Goal: Contribute content

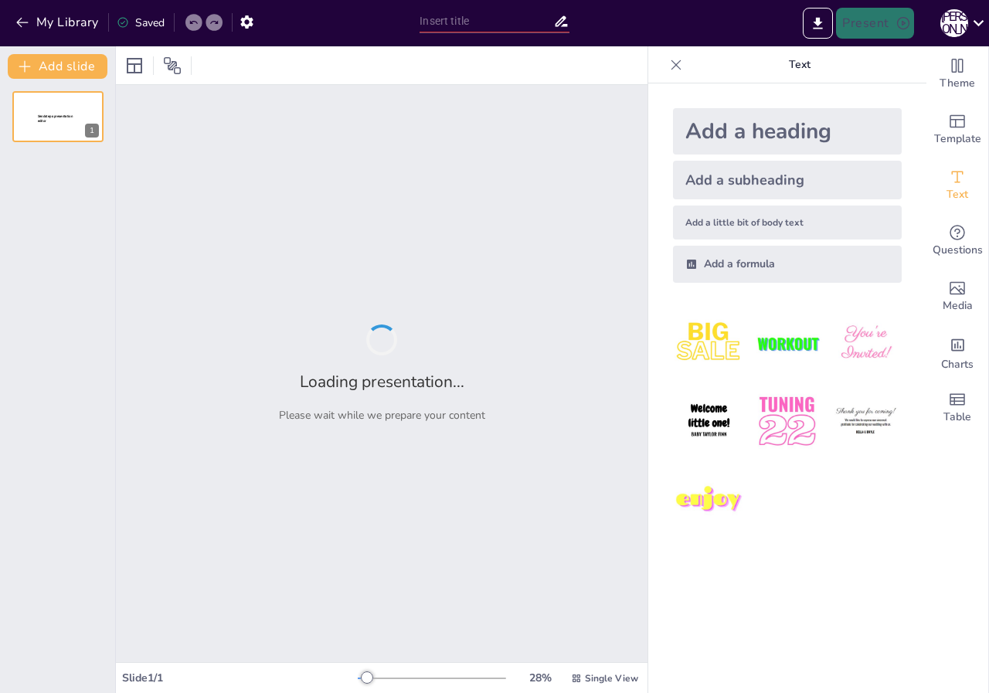
type input "Imported Вплив військових дій на екологічну ситуацію в м.pptx"
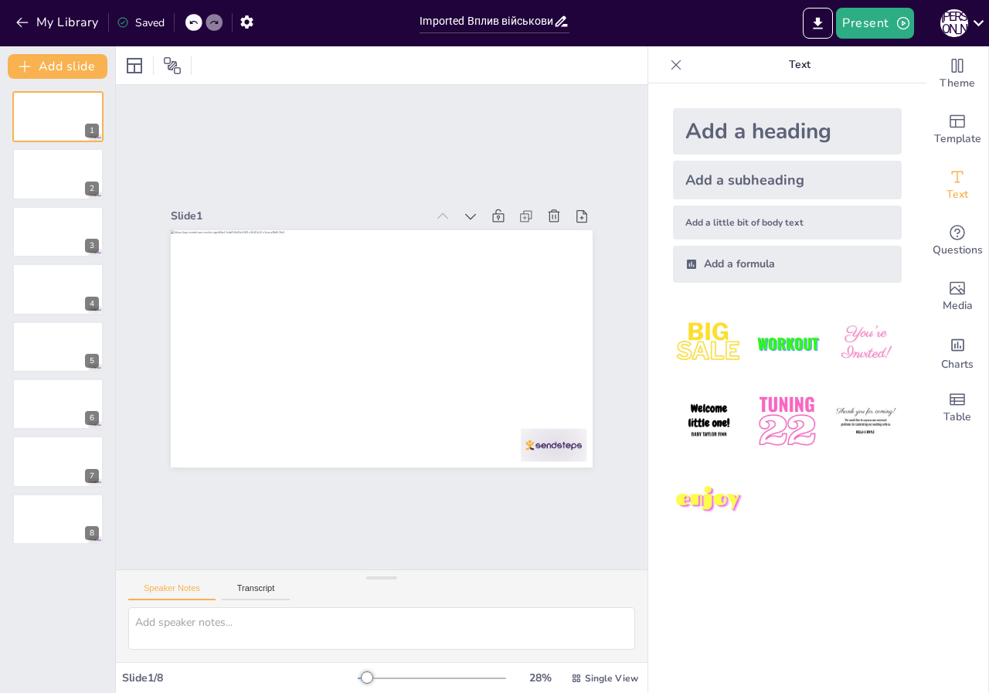
click at [704, 632] on div "Add a heading Add a subheading Add a little bit of body text Add a formula" at bounding box center [787, 387] width 278 height 609
click at [882, 22] on button "Present" at bounding box center [874, 23] width 77 height 31
click at [881, 90] on font "Відтворити презентацію" at bounding box center [910, 96] width 120 height 12
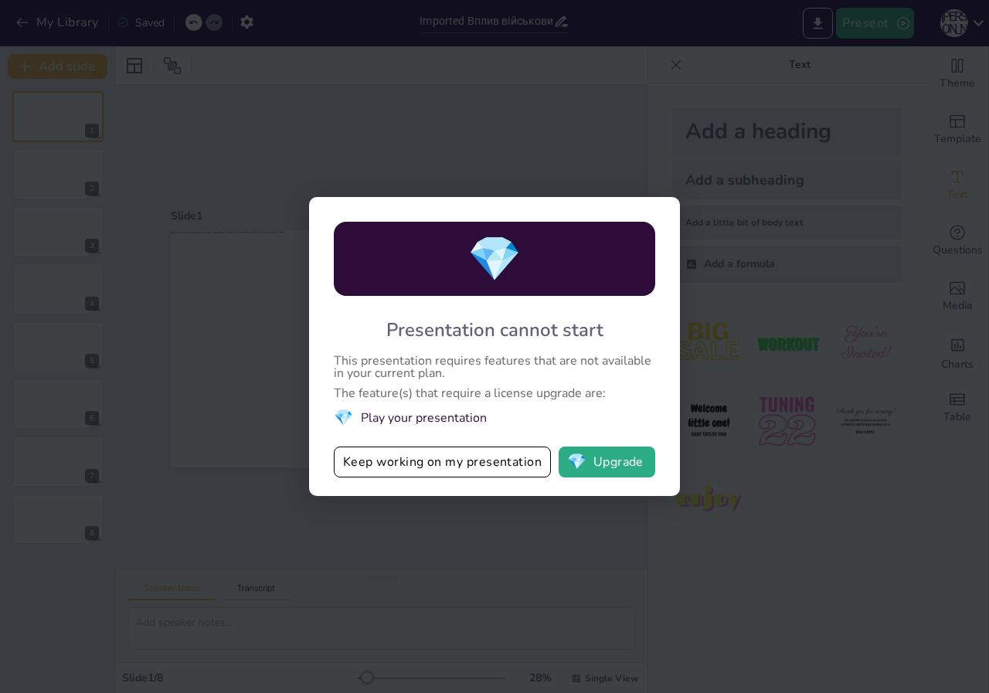
click at [484, 465] on button "Keep working on my presentation" at bounding box center [442, 461] width 217 height 31
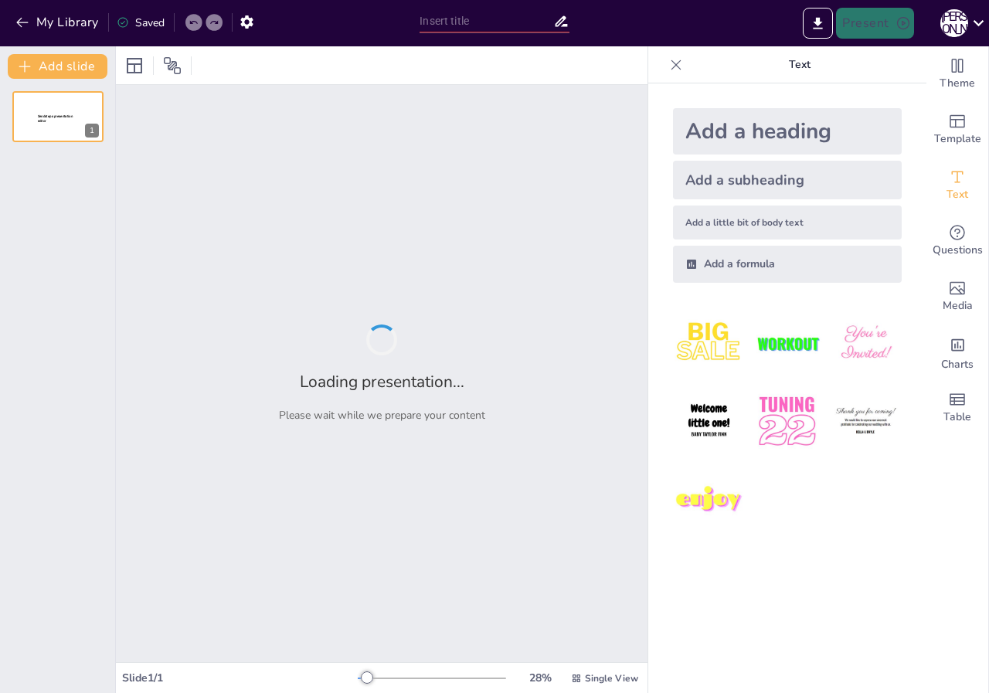
type input "Екологічні наслідки військових дій у [GEOGRAPHIC_DATA]: Аналіз забруднення пові…"
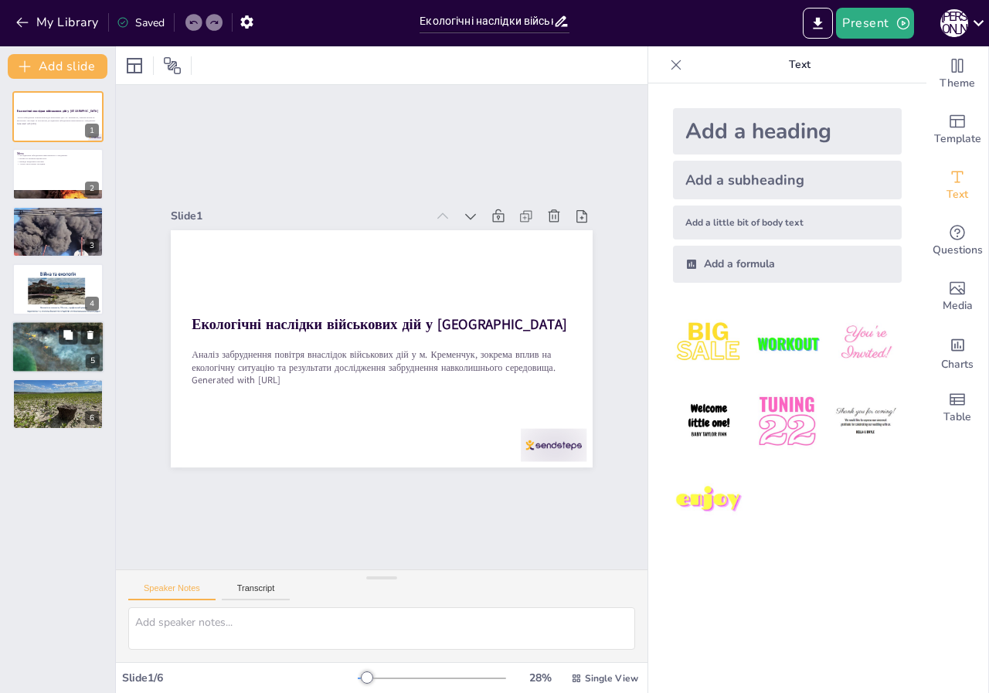
click at [58, 355] on div at bounding box center [58, 347] width 93 height 53
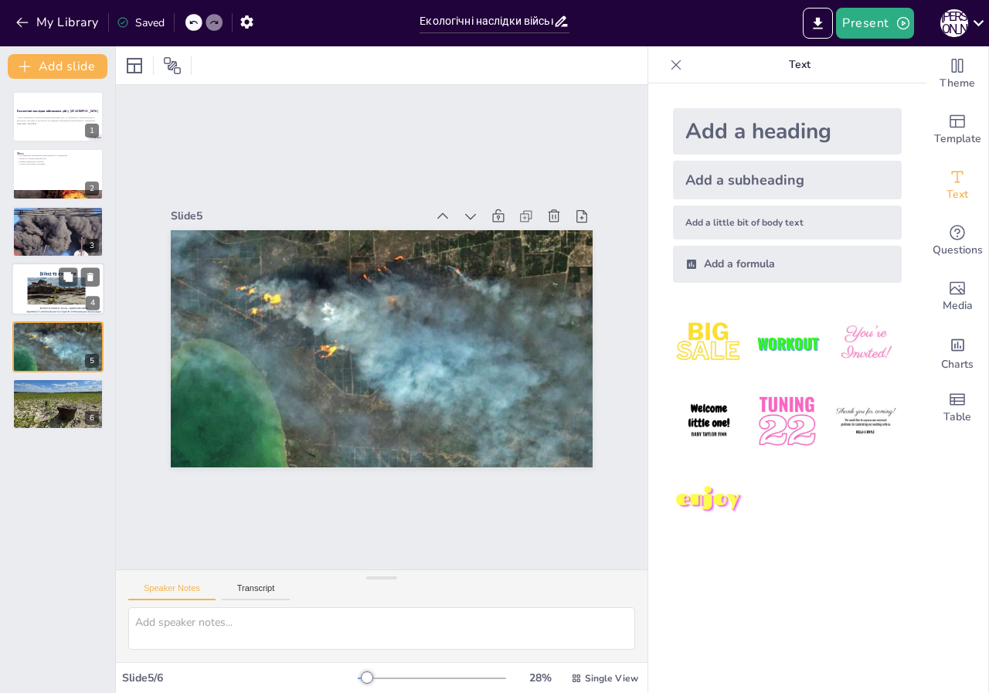
click at [53, 295] on div at bounding box center [58, 289] width 93 height 53
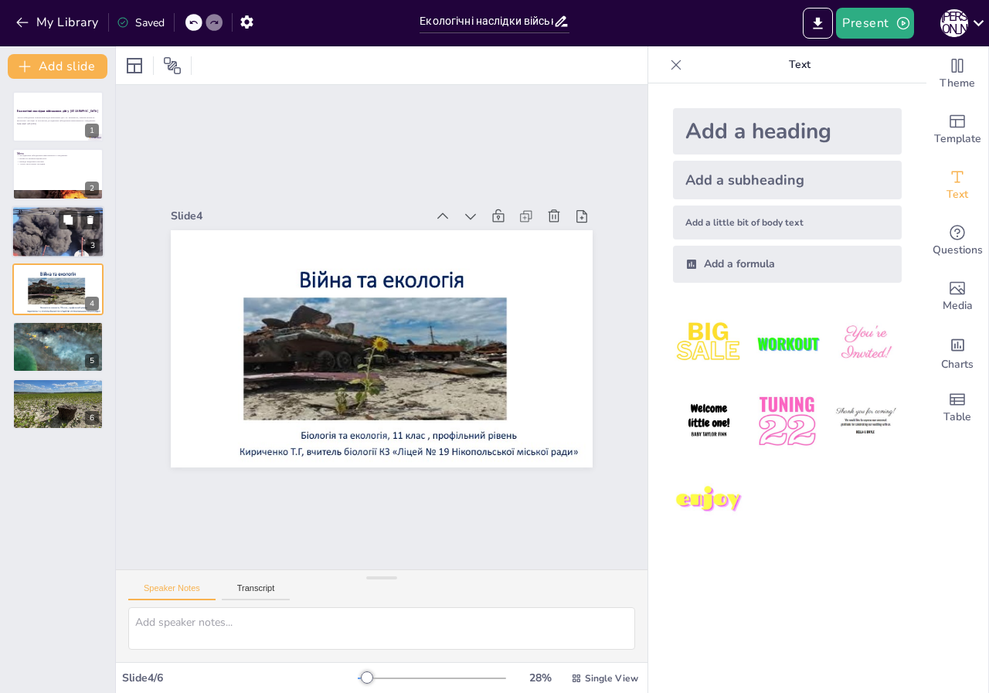
click at [53, 239] on div at bounding box center [58, 231] width 94 height 53
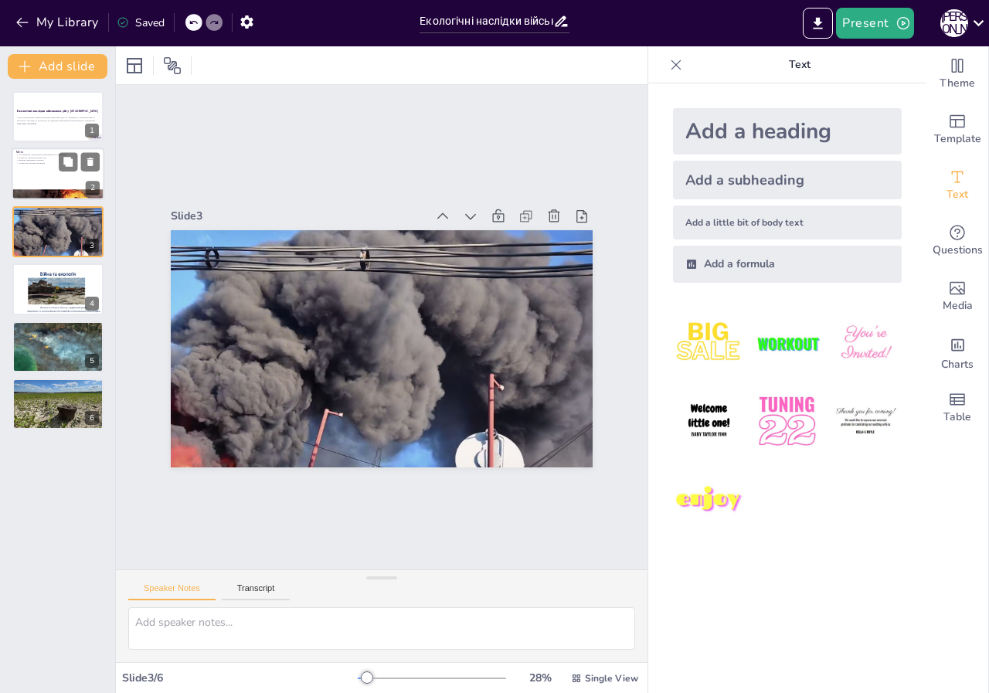
click at [46, 171] on div at bounding box center [58, 174] width 93 height 53
type textarea "Lore ipsumdolors ametcon a elit, sed doeiusm, te incididun utl etdolore ma aliq…"
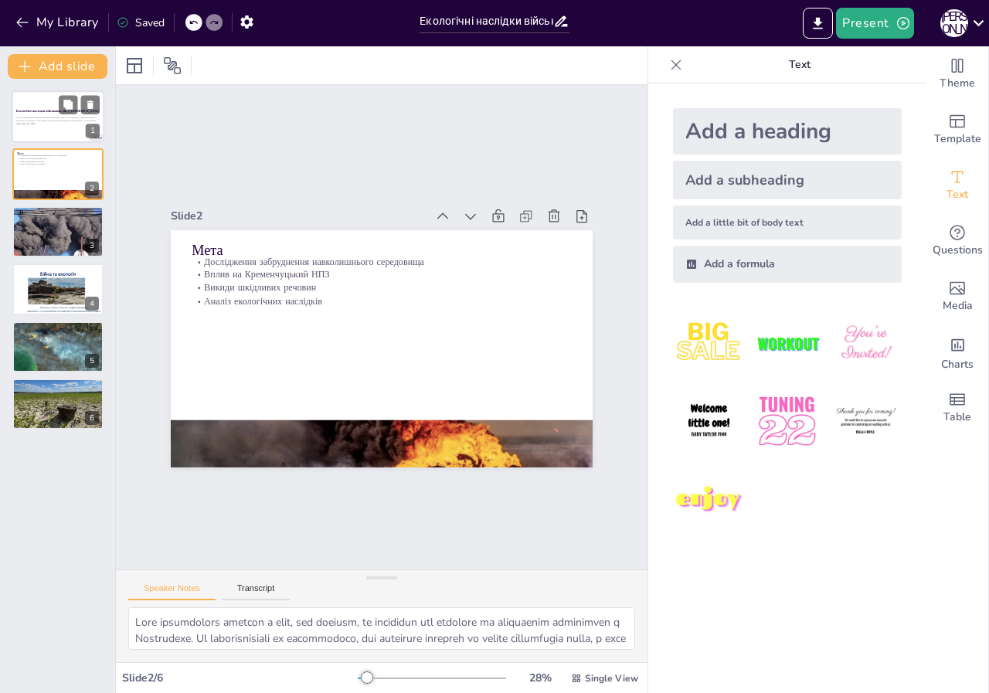
click at [42, 120] on p "Аналіз забруднення повітря внаслідок військових дій у м. Кременчук, зокрема впл…" at bounding box center [57, 119] width 83 height 5
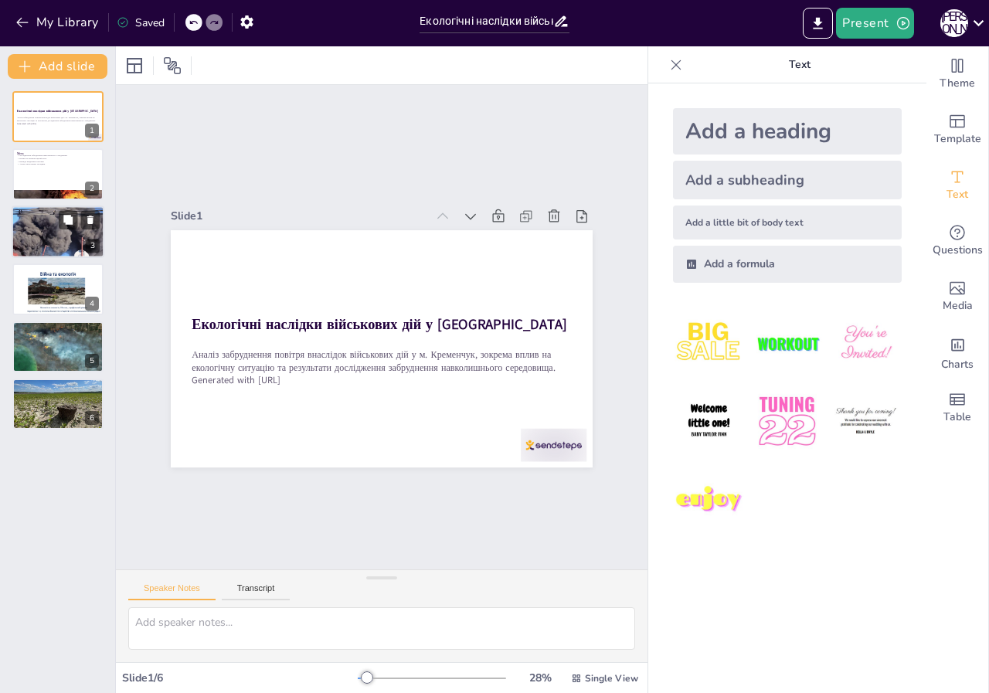
click at [37, 238] on div at bounding box center [58, 231] width 94 height 53
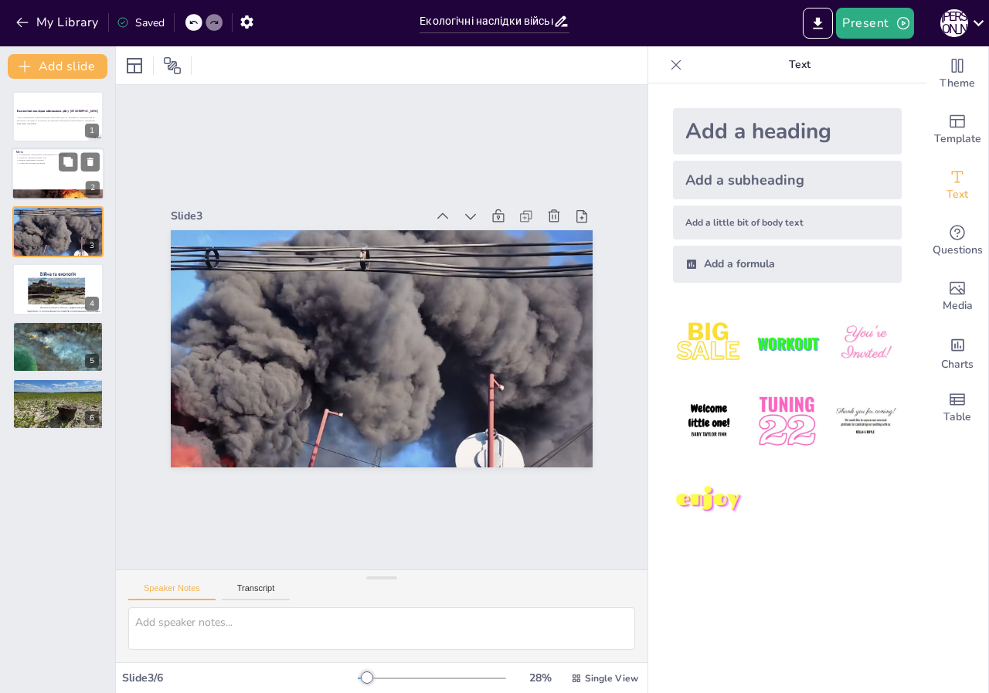
click at [44, 174] on div at bounding box center [58, 174] width 93 height 53
type textarea "Lore ipsumdolors ametcon a elit, sed doeiusm, te incididun utl etdolore ma aliq…"
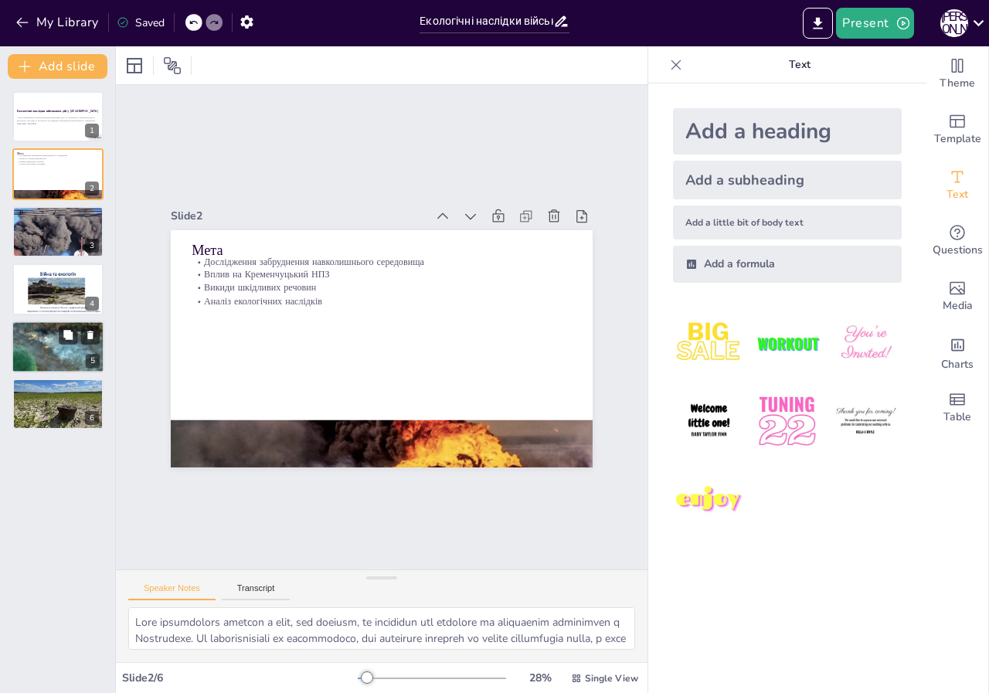
click at [45, 338] on div at bounding box center [58, 347] width 93 height 53
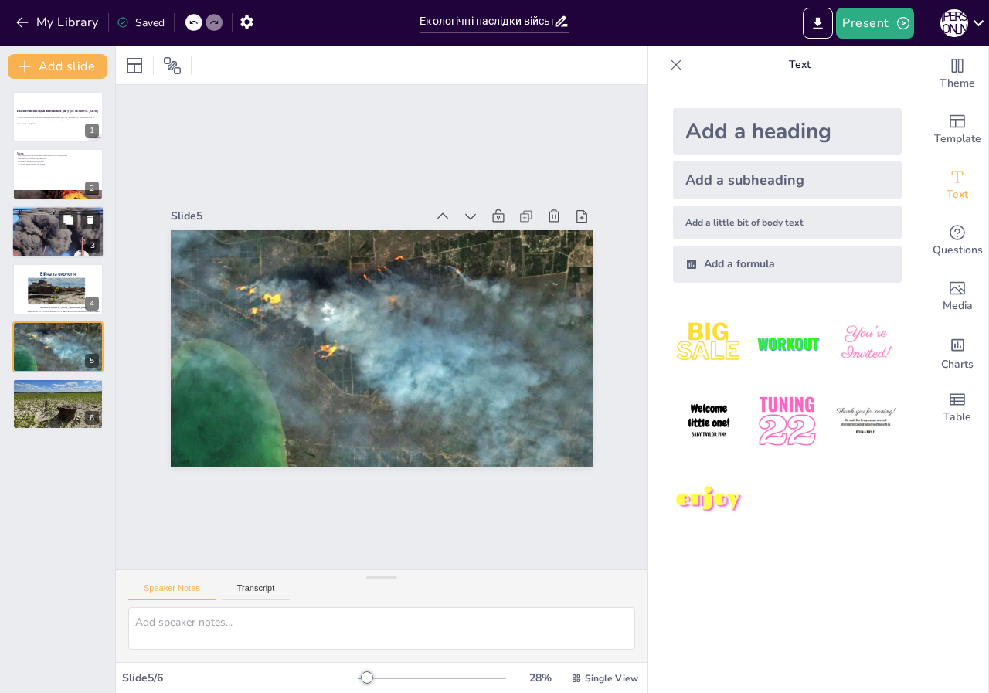
click at [43, 239] on div at bounding box center [58, 231] width 94 height 53
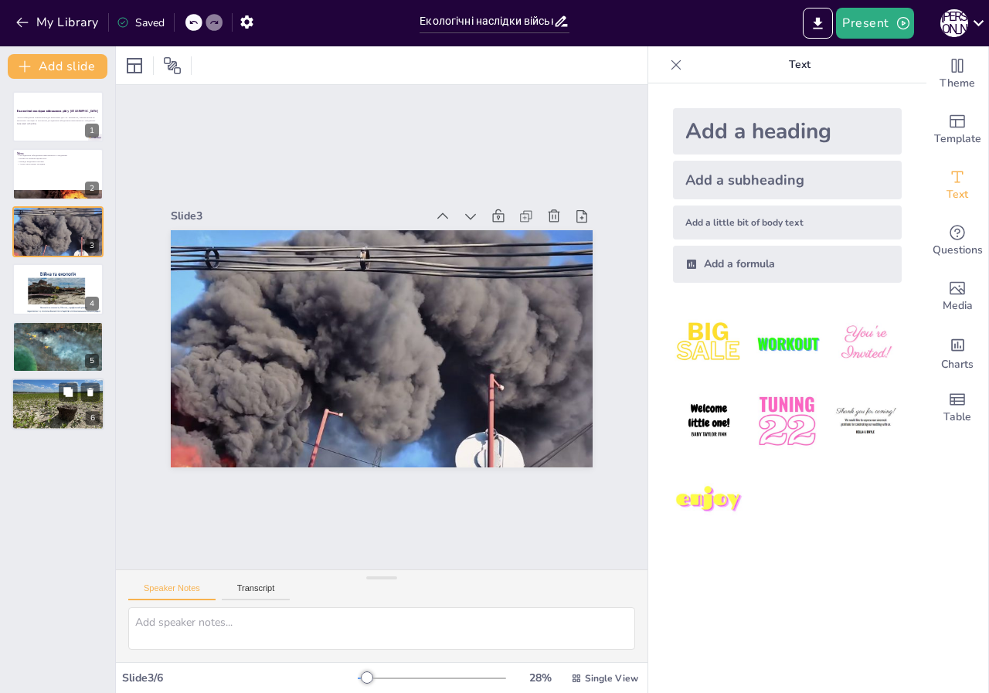
click at [46, 399] on div at bounding box center [58, 404] width 93 height 53
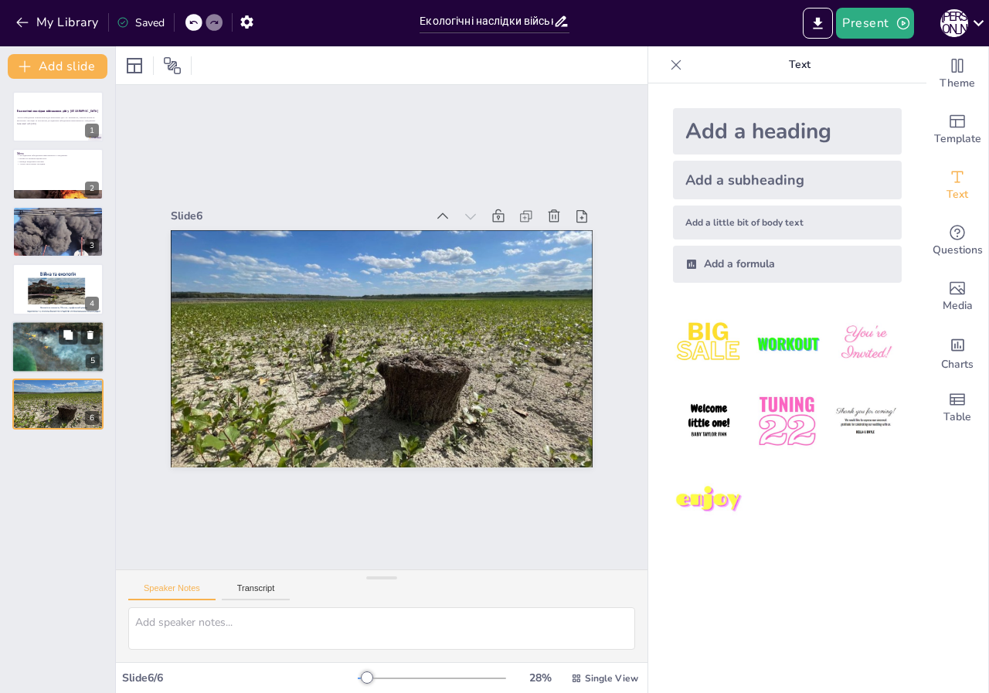
click at [48, 361] on div at bounding box center [58, 347] width 93 height 53
